Goal: Task Accomplishment & Management: Manage account settings

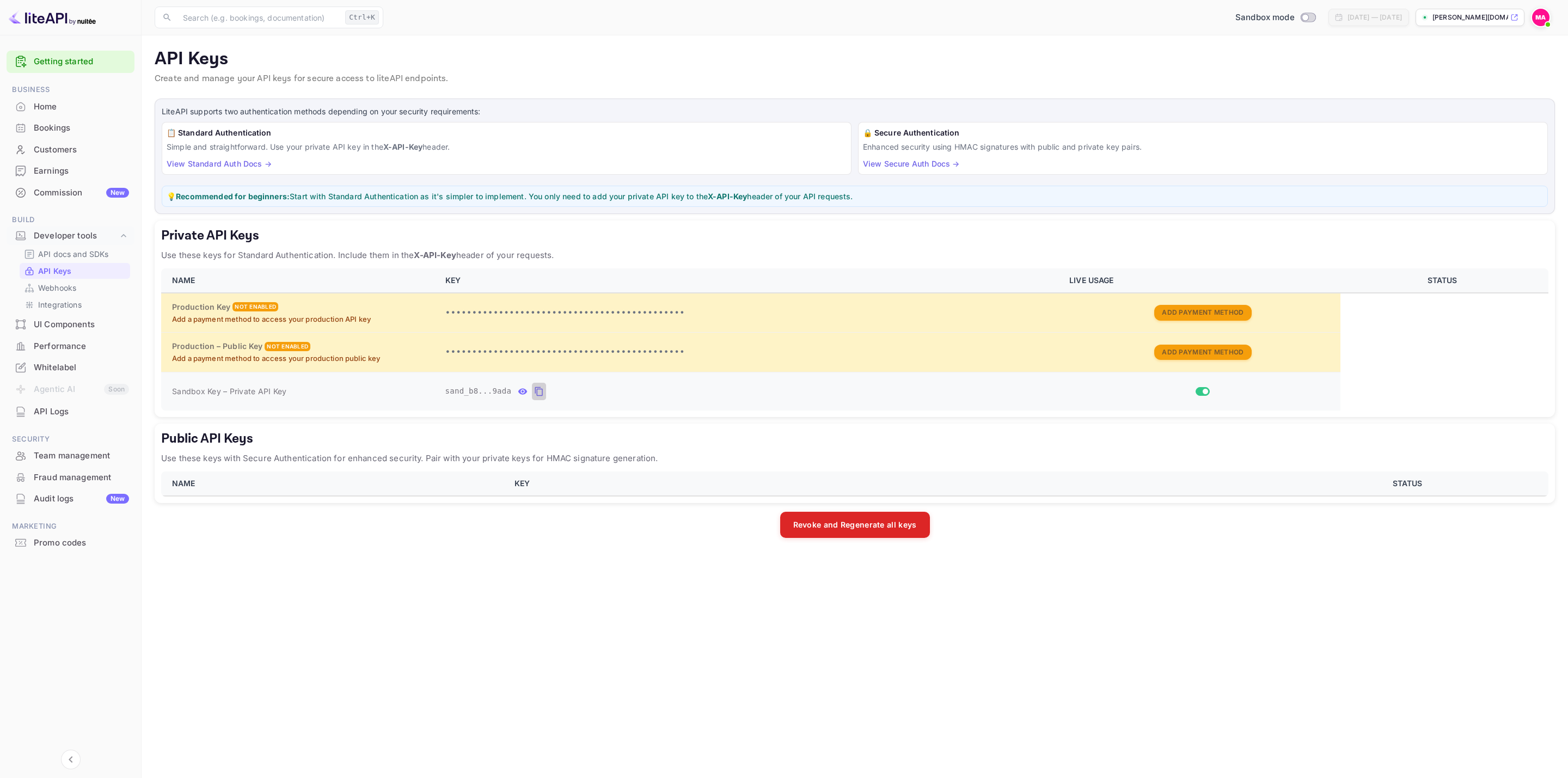
click at [535, 395] on icon "private api keys table" at bounding box center [539, 391] width 8 height 10
click at [95, 253] on p "API docs and SDKs" at bounding box center [73, 254] width 71 height 11
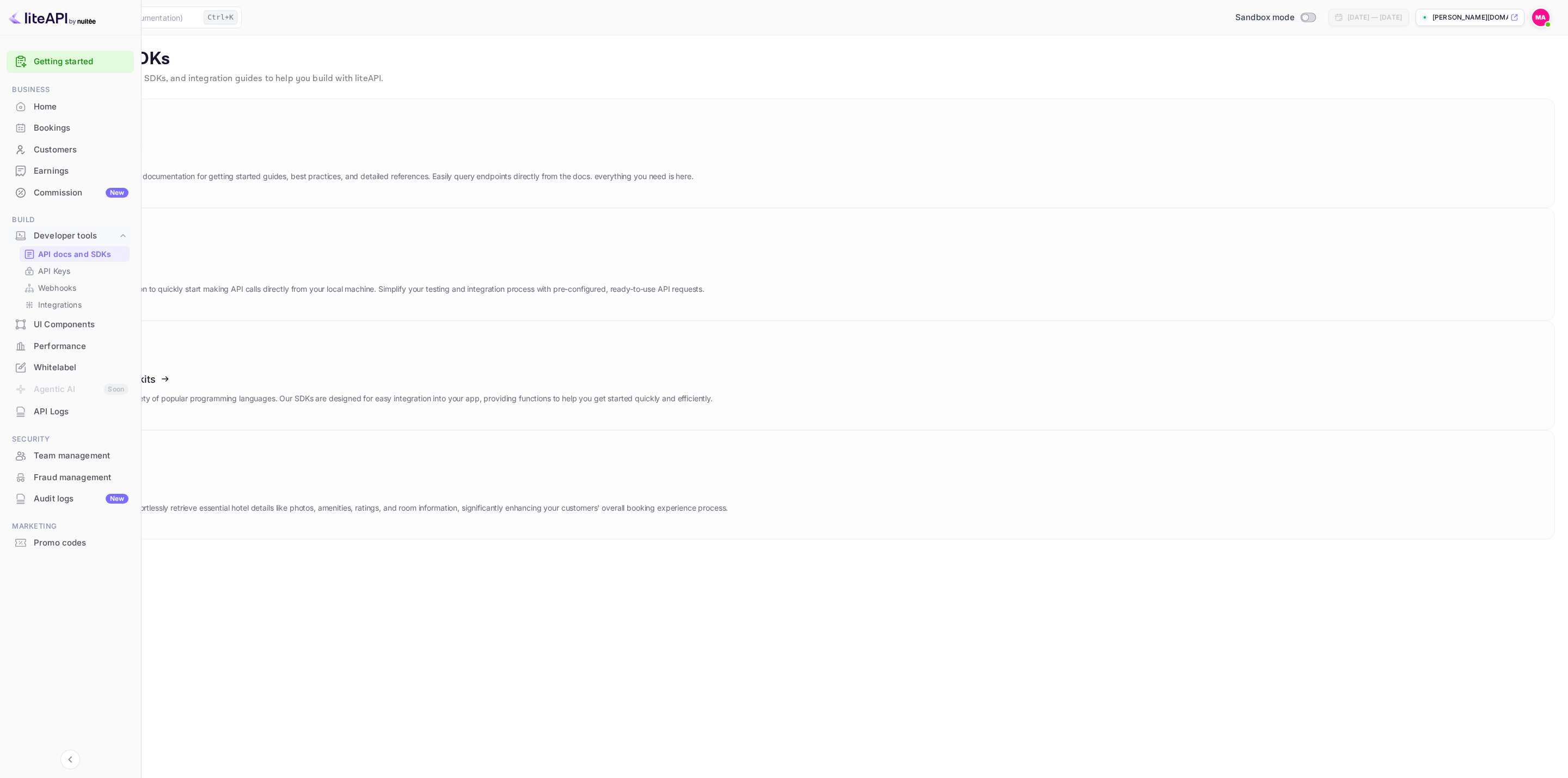
click at [183, 143] on icon at bounding box center [98, 155] width 169 height 112
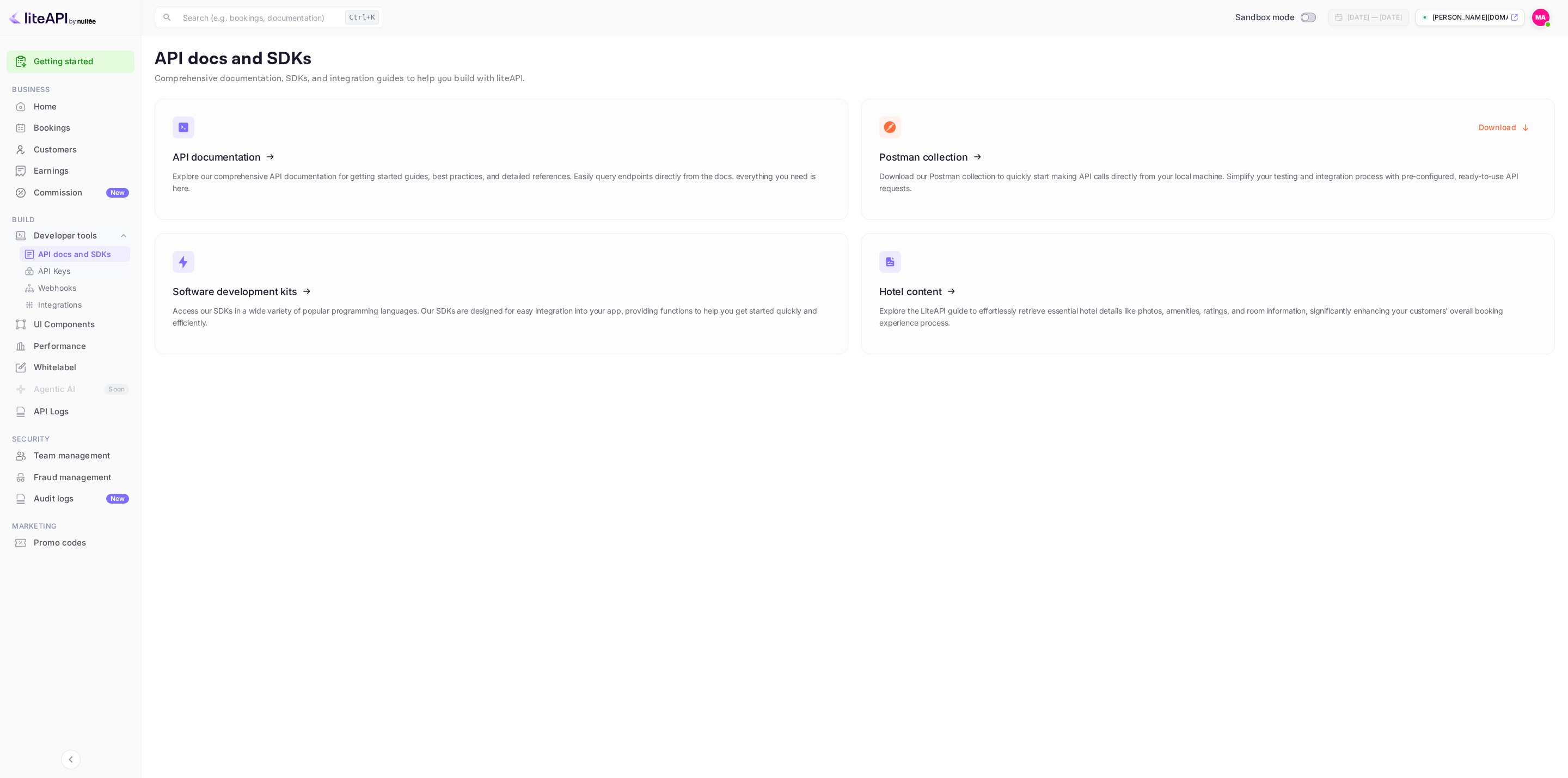
click at [69, 267] on p "API Keys" at bounding box center [54, 270] width 32 height 11
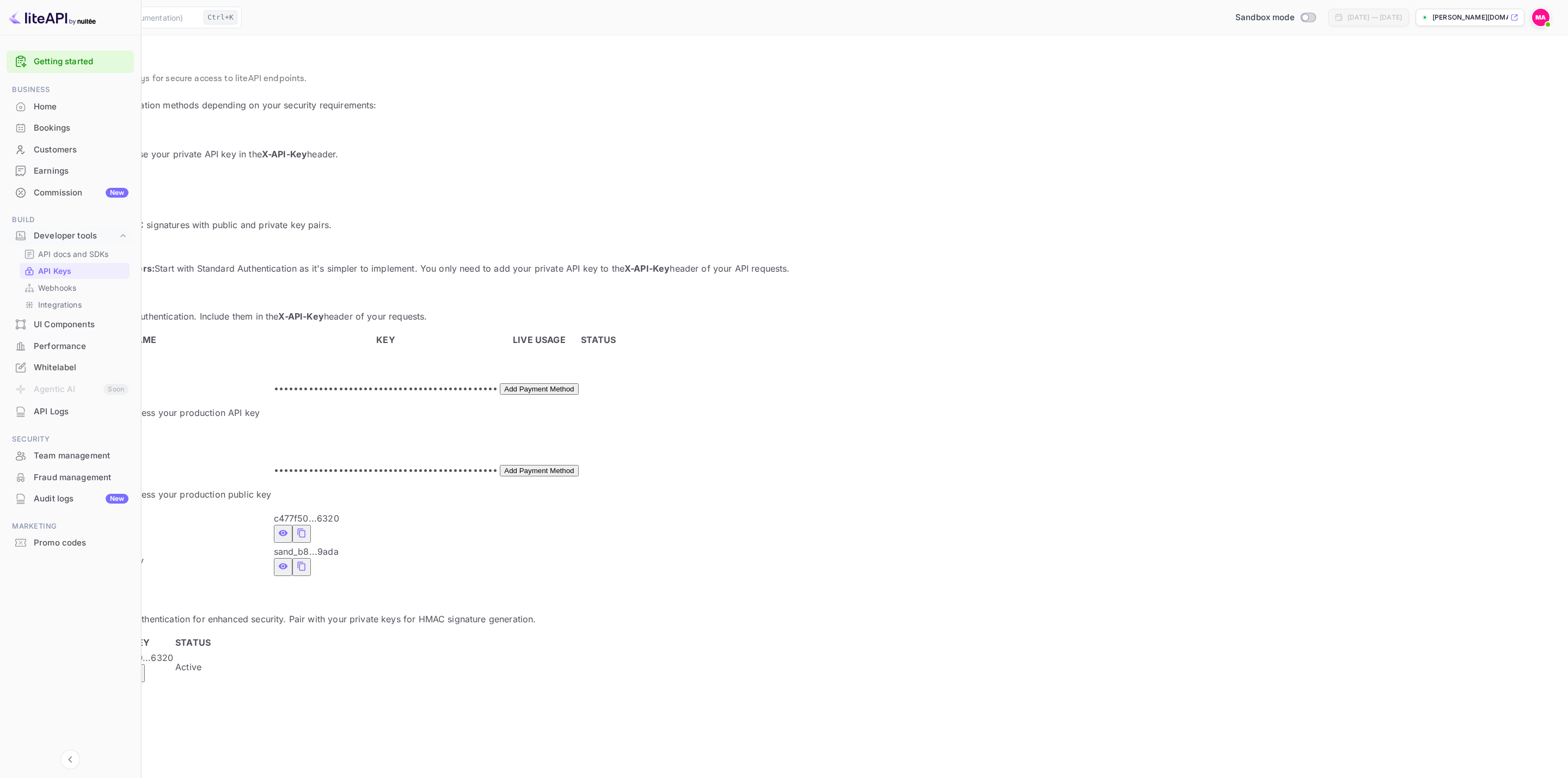
click at [307, 559] on icon "private api keys table" at bounding box center [301, 565] width 10 height 13
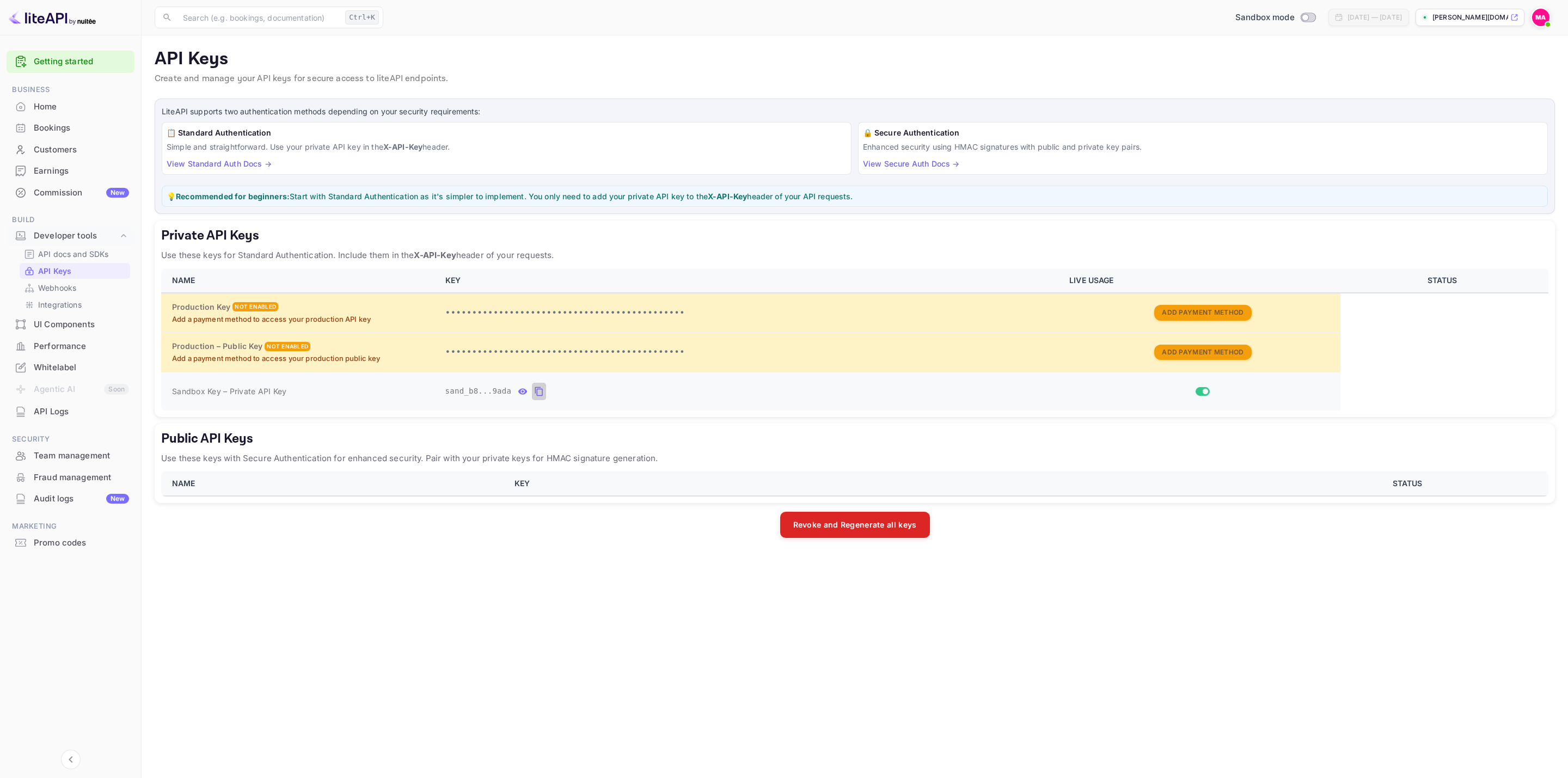
click at [538, 392] on icon "private api keys table" at bounding box center [539, 391] width 10 height 13
click at [534, 394] on icon "private api keys table" at bounding box center [539, 391] width 10 height 13
